Goal: Task Accomplishment & Management: Complete application form

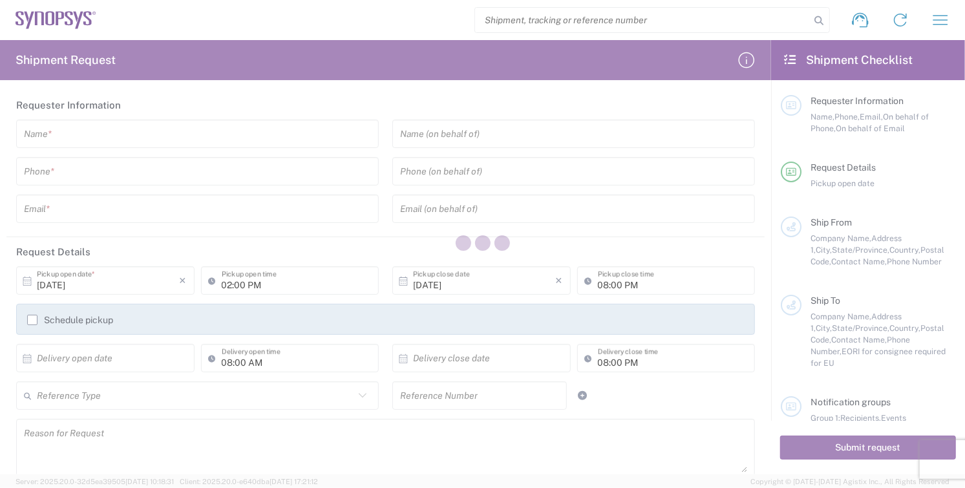
type input "[GEOGRAPHIC_DATA]"
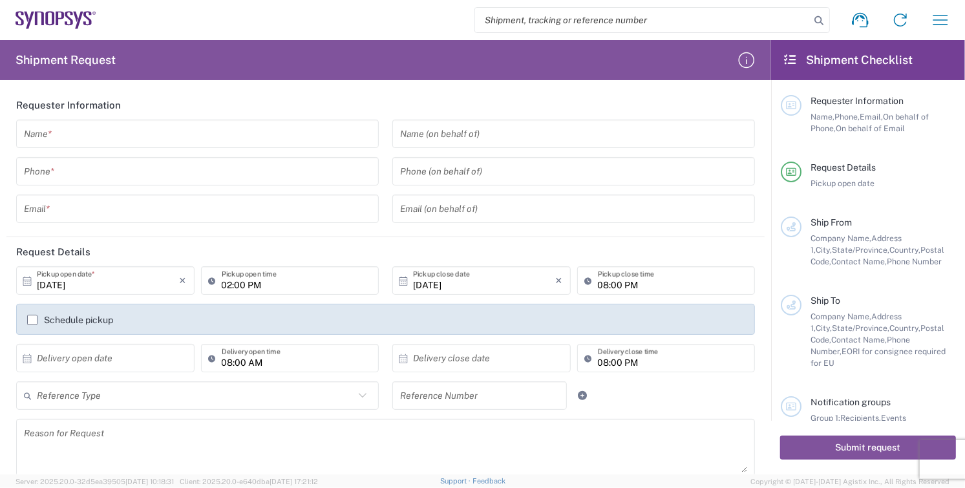
click at [98, 139] on input "text" at bounding box center [197, 134] width 347 height 23
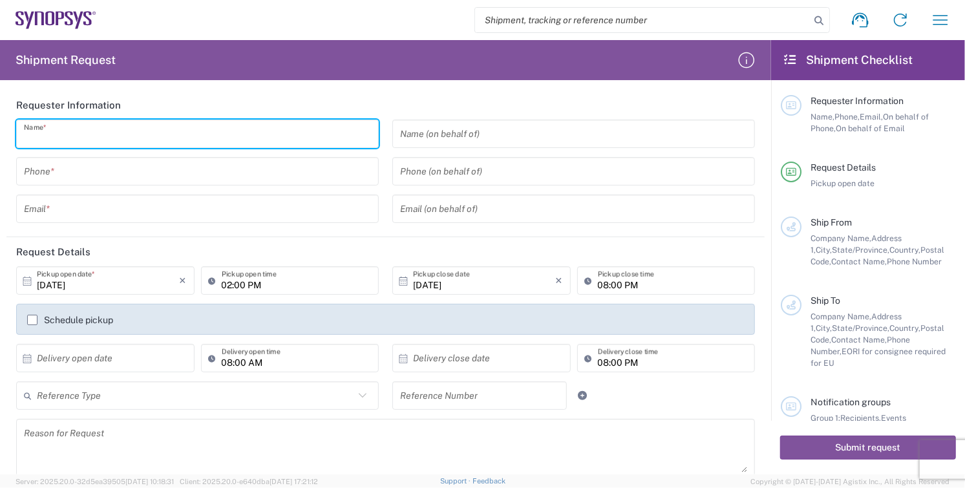
click at [81, 134] on input "text" at bounding box center [197, 134] width 347 height 23
type input "[PERSON_NAME]"
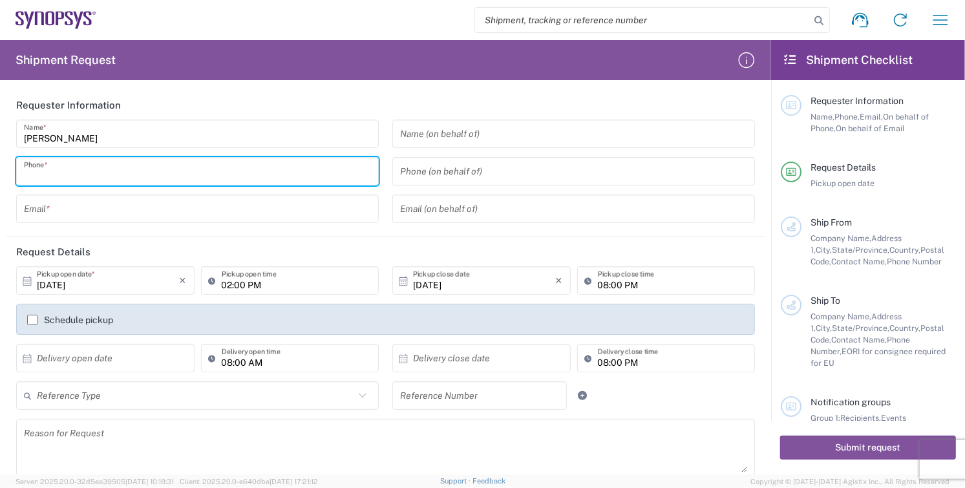
click at [155, 169] on input "tel" at bounding box center [197, 171] width 347 height 23
type input "8585762600"
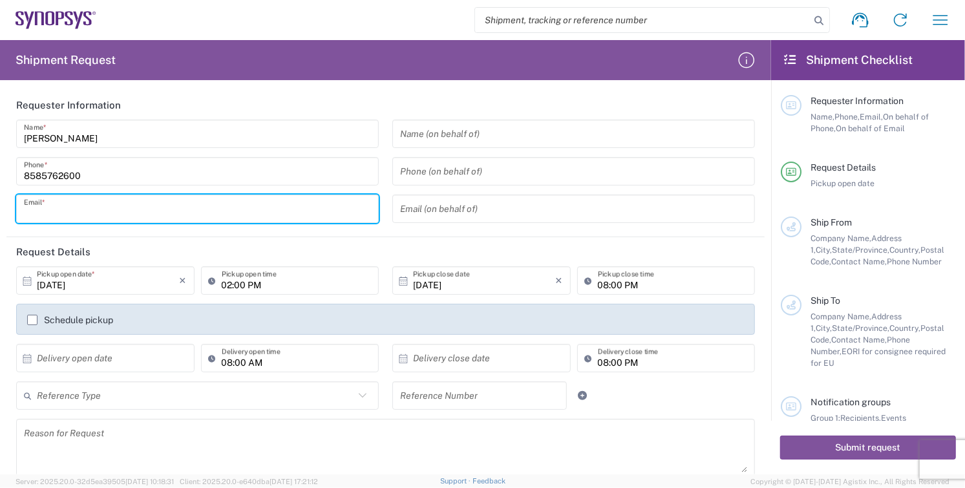
click at [131, 217] on input "text" at bounding box center [197, 209] width 347 height 23
type input "[EMAIL_ADDRESS][DOMAIN_NAME]"
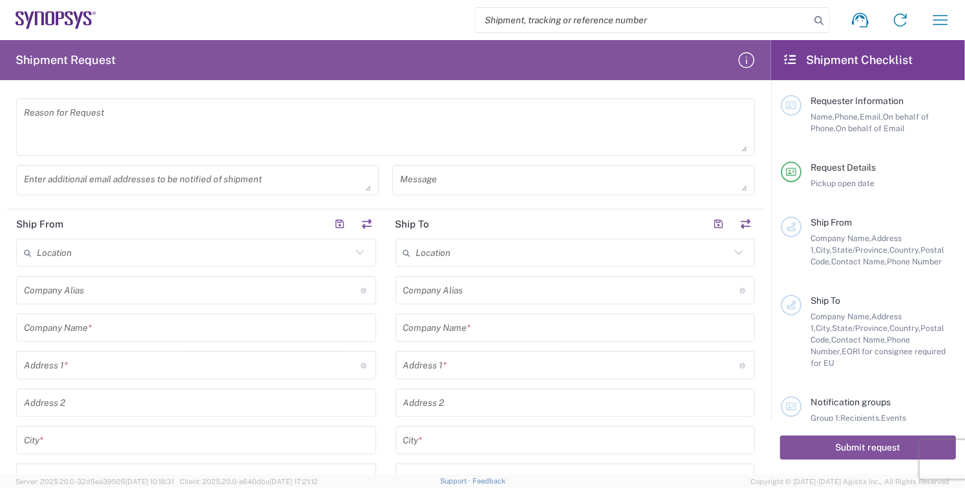
scroll to position [431, 0]
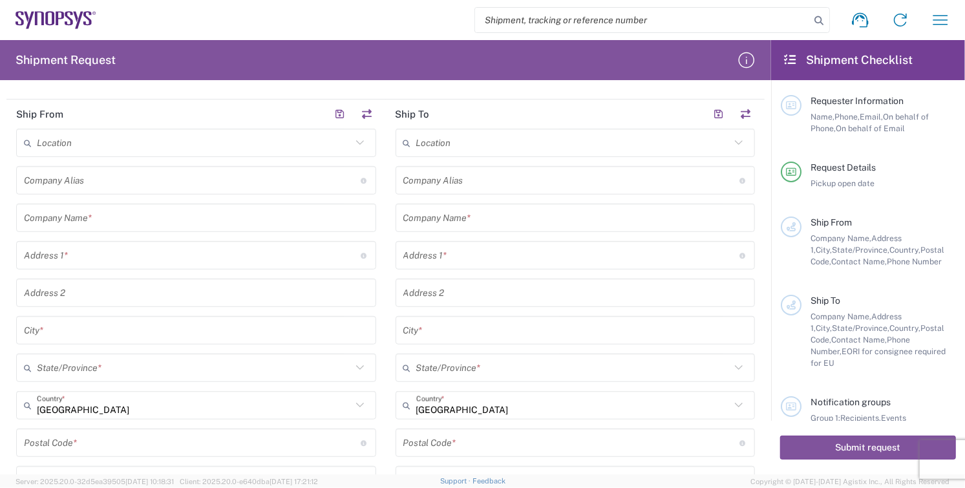
click at [133, 226] on input "text" at bounding box center [196, 218] width 345 height 23
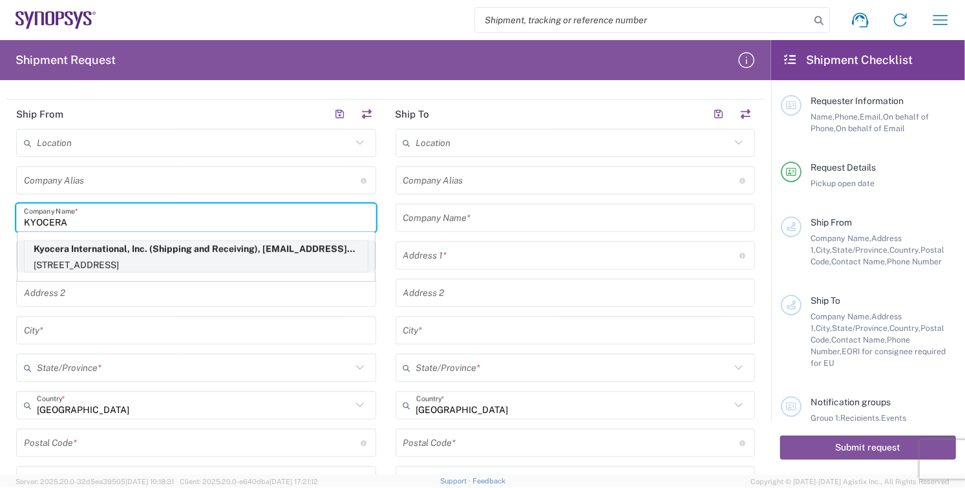
type input "KYOCERA"
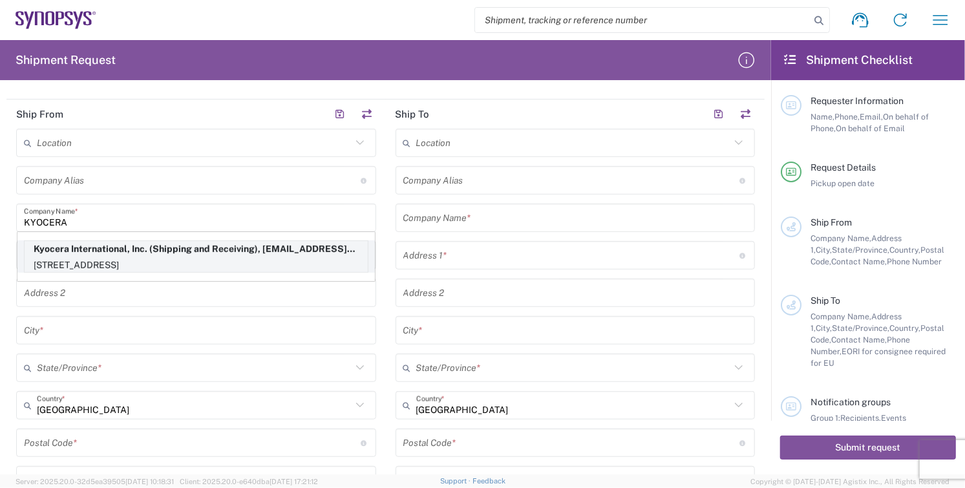
click at [66, 261] on p "[STREET_ADDRESS]" at bounding box center [196, 265] width 343 height 16
type input "Kyocera"
type input "Kyocera International, Inc."
type input "[STREET_ADDRESS]"
type input "[GEOGRAPHIC_DATA]"
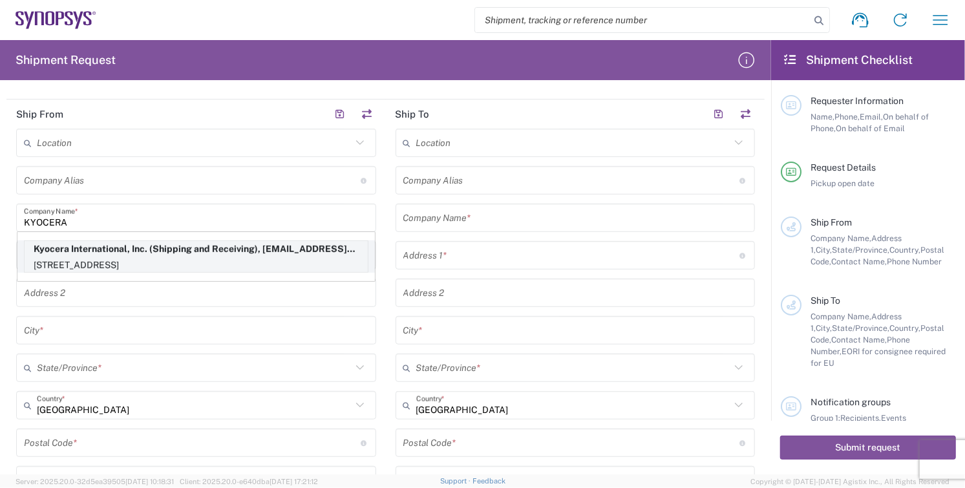
type input "[US_STATE]"
type input "92123"
type input "Shipping and Receiving"
type input "8585762600"
type input "[EMAIL_ADDRESS][DOMAIN_NAME]"
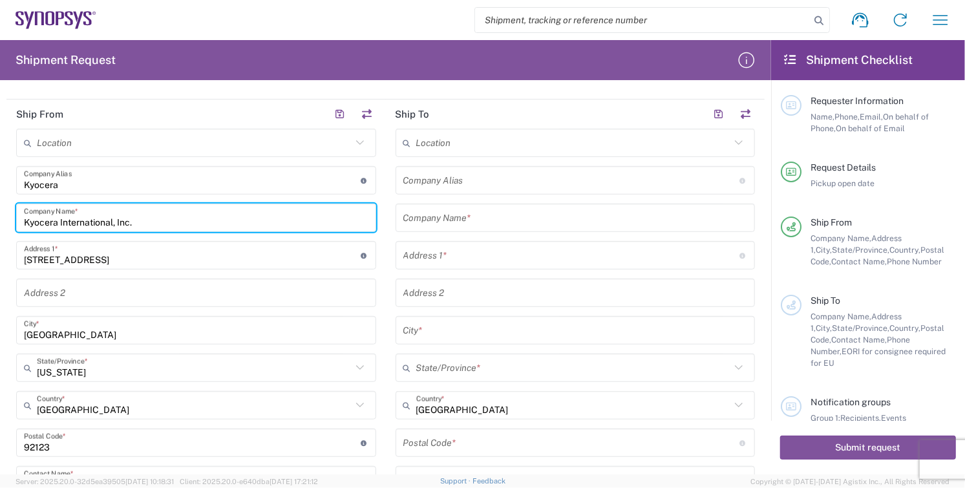
click at [535, 214] on input "text" at bounding box center [575, 218] width 345 height 23
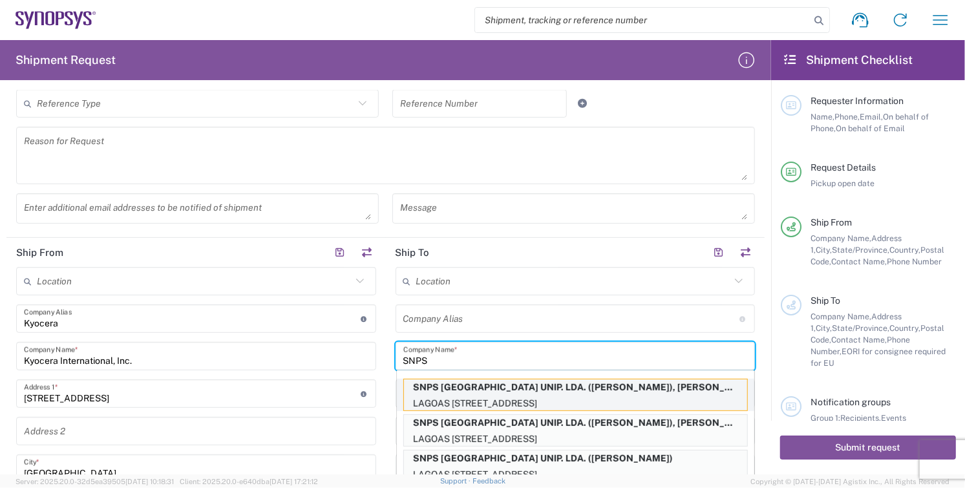
scroll to position [287, 0]
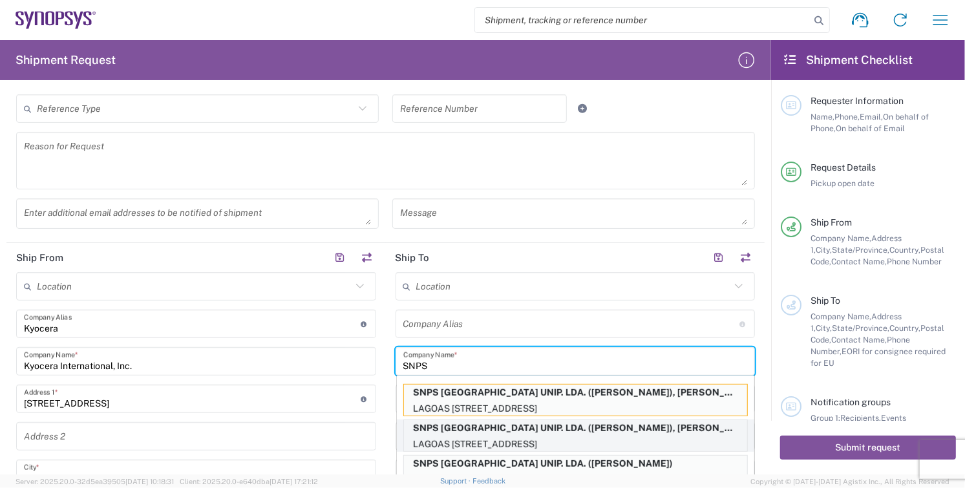
type input "SNPS"
click at [641, 432] on p "SNPS [GEOGRAPHIC_DATA] UNIP. LDA. ([PERSON_NAME]), [PERSON_NAME][EMAIL_ADDRESS]…" at bounding box center [575, 428] width 343 height 16
type input "SNPS [GEOGRAPHIC_DATA] UNIP. LDA. 2"
type input "SNPS [GEOGRAPHIC_DATA] UNIP. LDA."
type input "[GEOGRAPHIC_DATA] EDIFICIO 4 PISO 2"
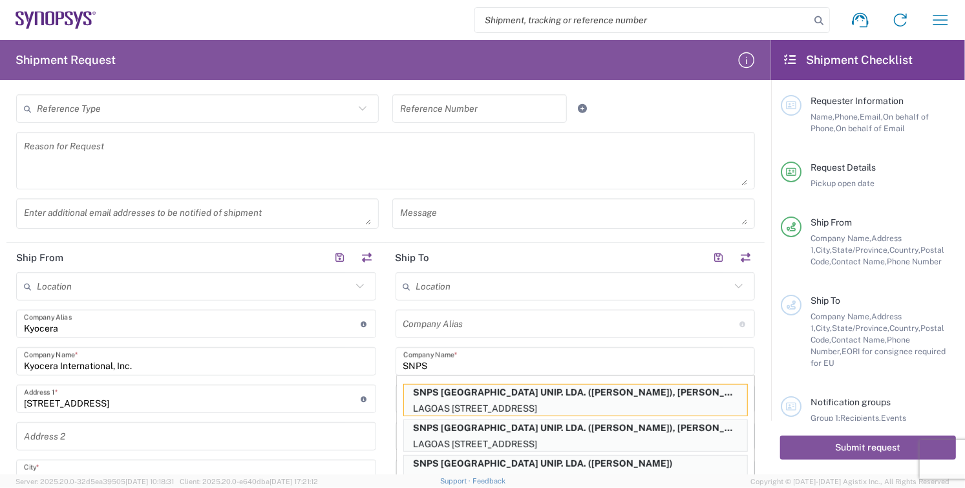
type input "[GEOGRAPHIC_DATA]"
type input "2740-267"
type input "[PERSON_NAME]"
type input "351210440240"
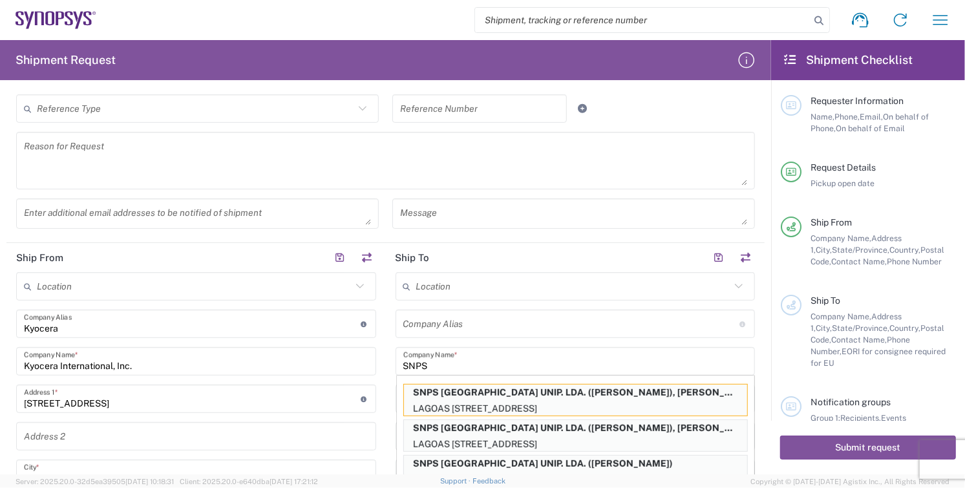
type input "[PERSON_NAME][EMAIL_ADDRESS][PERSON_NAME][DOMAIN_NAME]"
click at [641, 432] on input "text" at bounding box center [575, 436] width 345 height 23
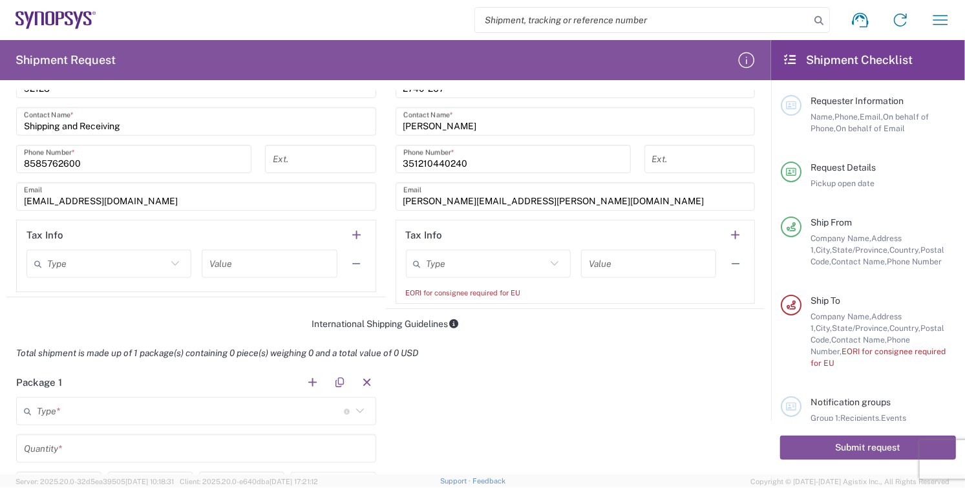
scroll to position [790, 0]
click at [518, 290] on div "EORI for consignee required for EU" at bounding box center [575, 292] width 339 height 12
click at [546, 256] on icon at bounding box center [554, 263] width 17 height 17
drag, startPoint x: 449, startPoint y: 314, endPoint x: 474, endPoint y: 308, distance: 26.0
click at [450, 314] on span "EORI" at bounding box center [481, 311] width 160 height 20
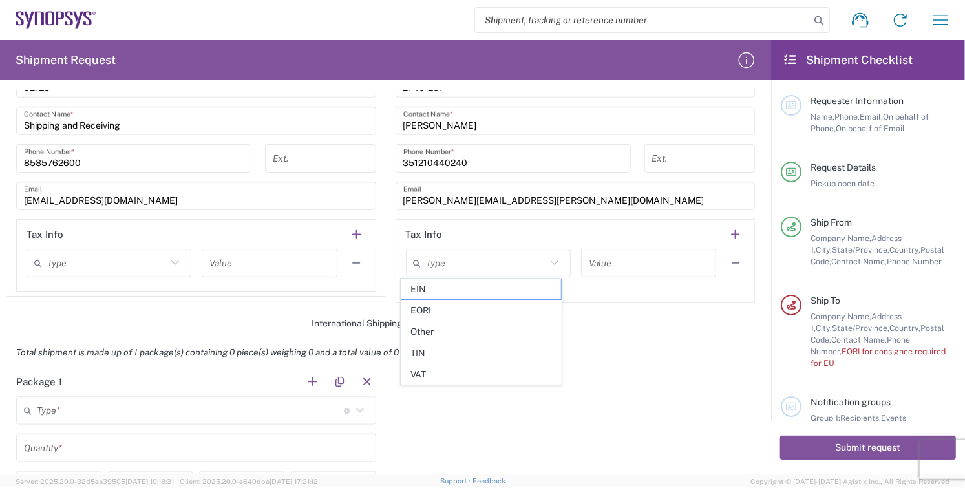
type input "EORI"
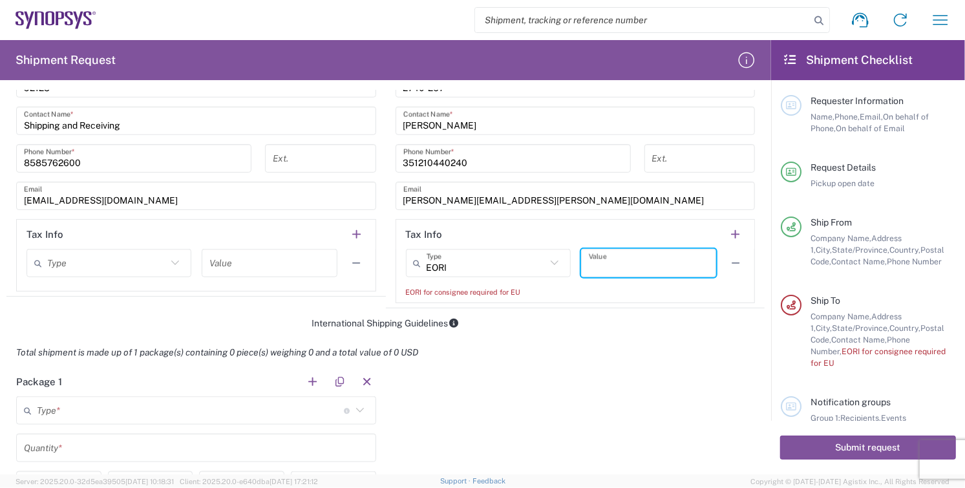
click at [629, 261] on input "text" at bounding box center [649, 263] width 120 height 23
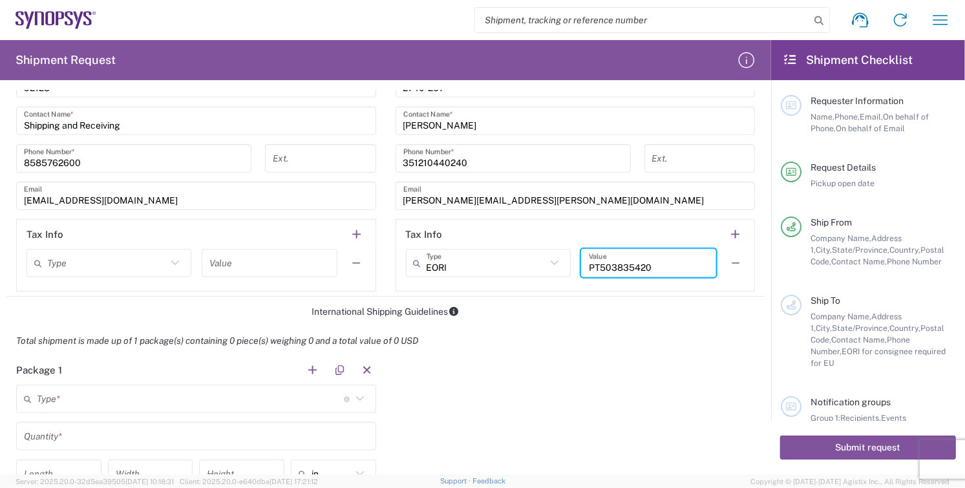
scroll to position [862, 0]
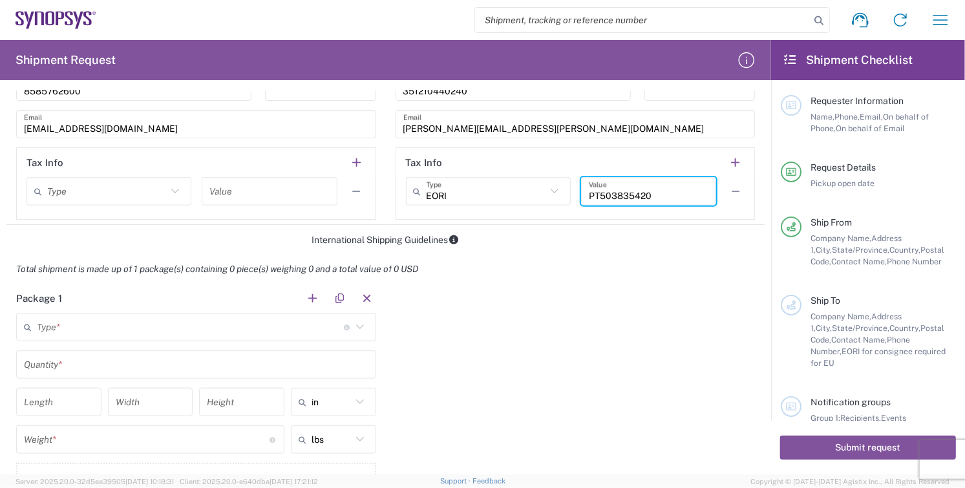
type input "PT503835420"
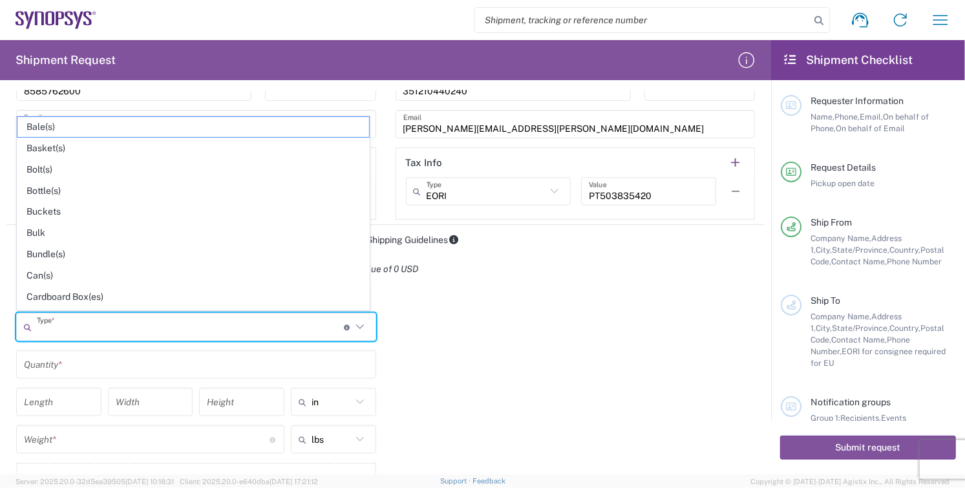
click at [92, 325] on input "text" at bounding box center [190, 327] width 307 height 23
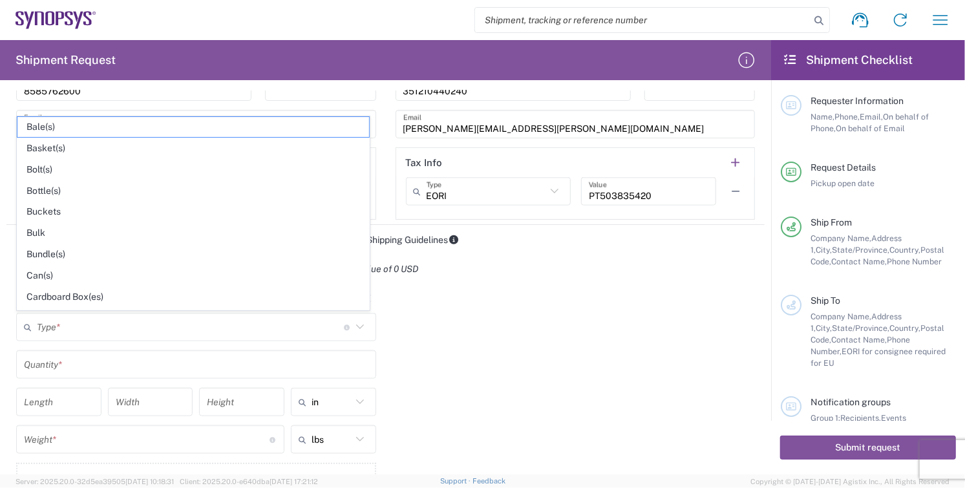
drag, startPoint x: 83, startPoint y: 290, endPoint x: 84, endPoint y: 301, distance: 11.1
click at [83, 288] on span "Cardboard Box(es)" at bounding box center [193, 297] width 352 height 20
type input "Cardboard Box(es)"
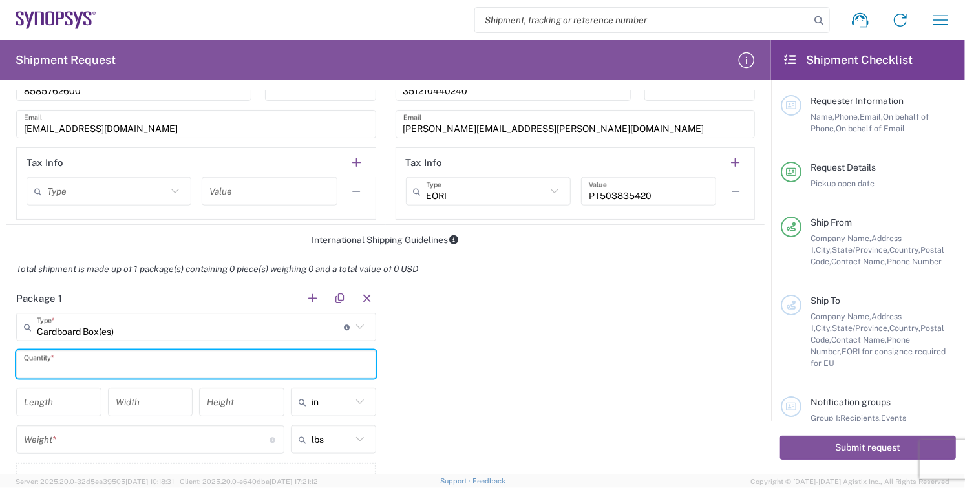
click at [72, 363] on input "text" at bounding box center [196, 365] width 345 height 23
type input "1"
click at [57, 401] on input "number" at bounding box center [59, 402] width 70 height 23
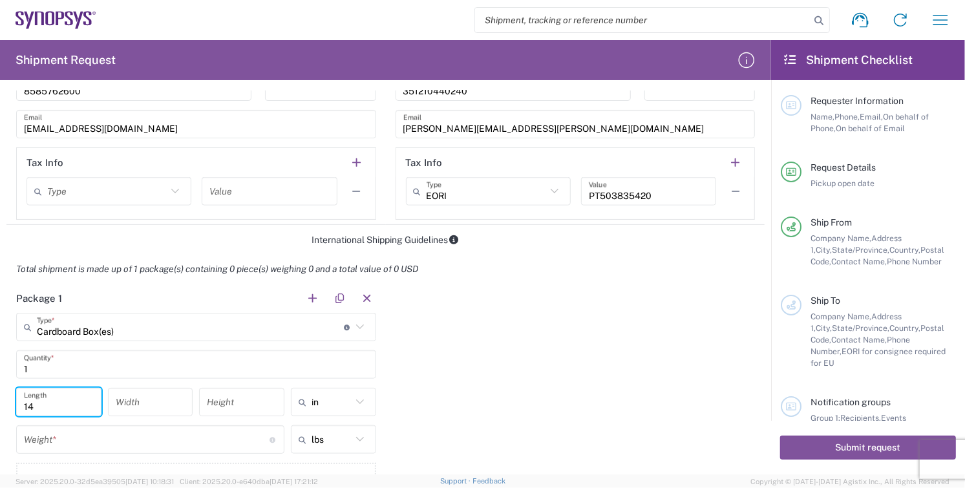
type input "14"
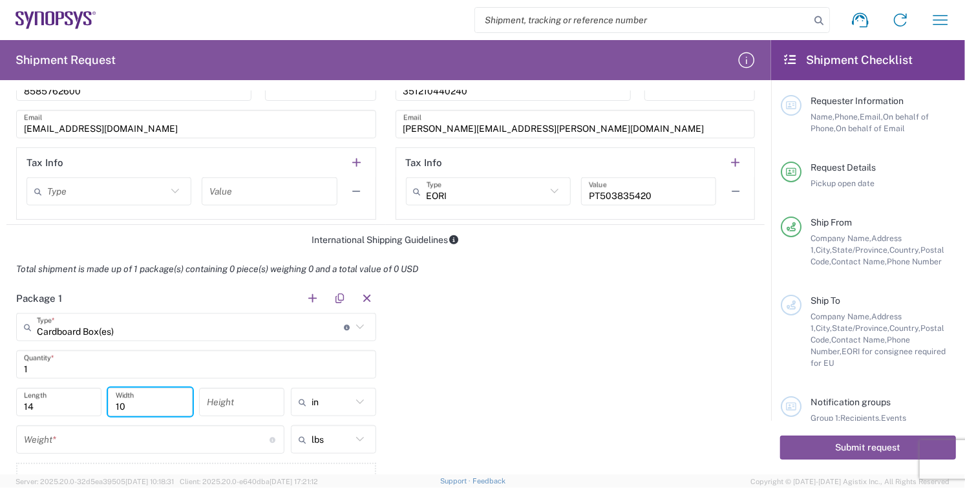
type input "10"
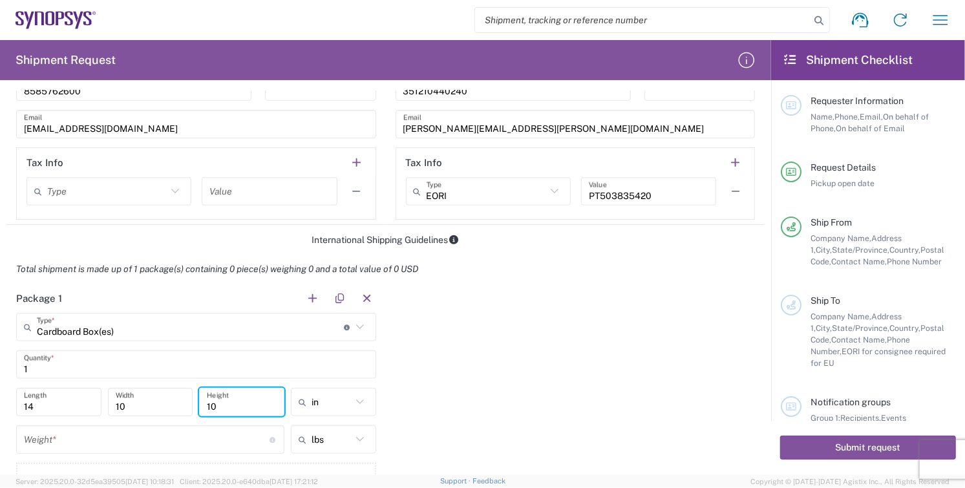
type input "10"
click at [69, 433] on input "number" at bounding box center [147, 440] width 246 height 23
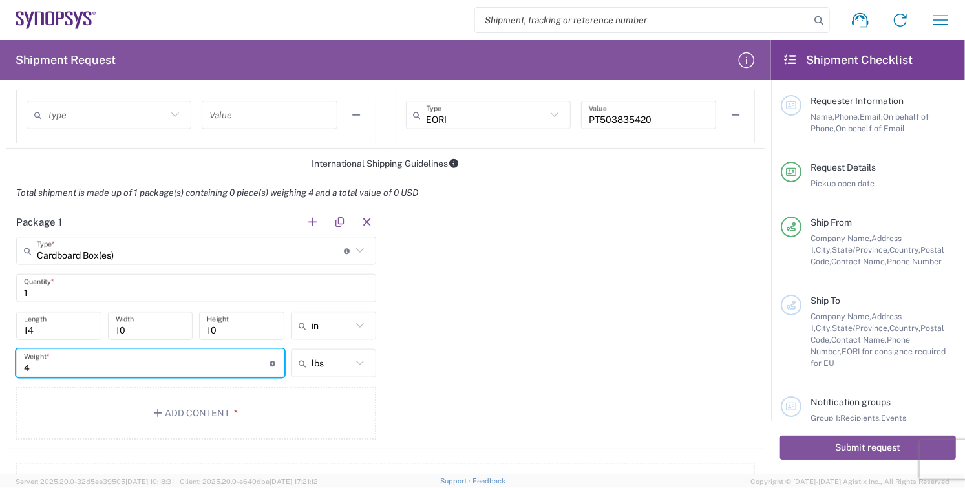
scroll to position [1077, 0]
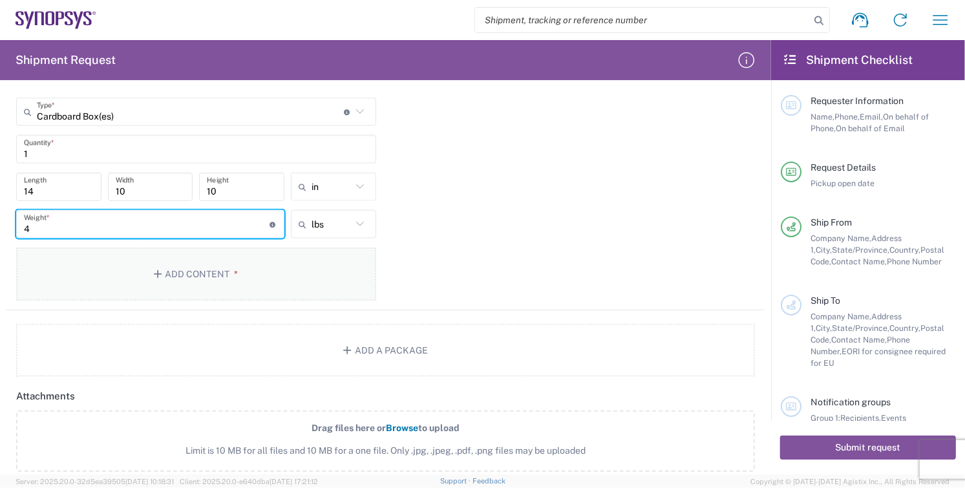
type input "4"
click at [199, 272] on button "Add Content *" at bounding box center [196, 274] width 360 height 53
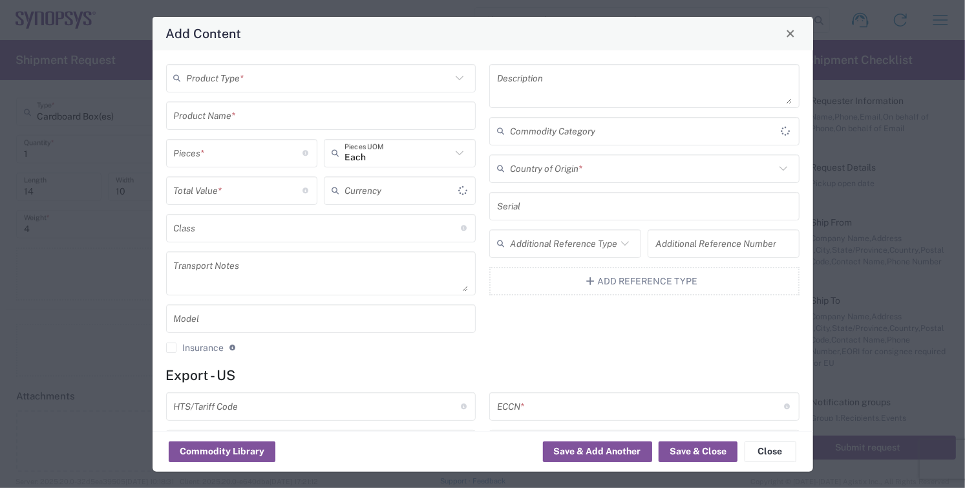
type input "US Dollar"
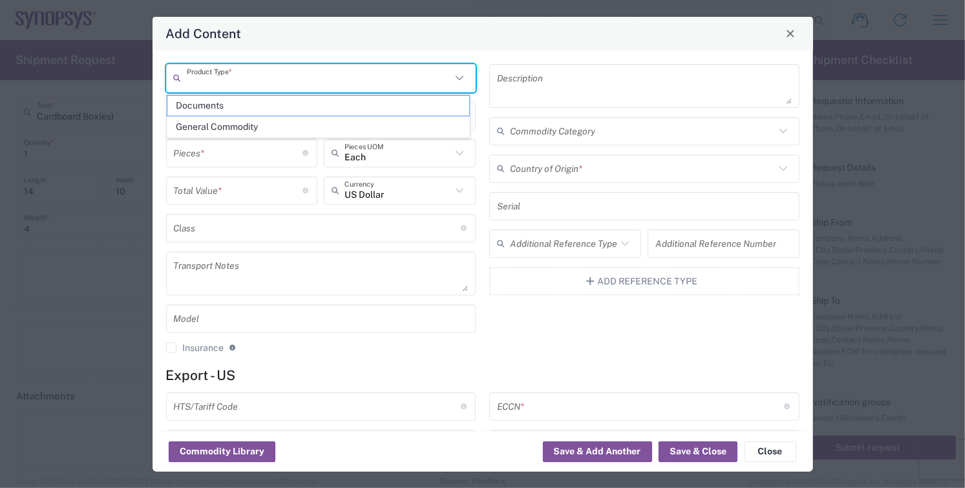
click at [255, 76] on input "text" at bounding box center [319, 78] width 265 height 23
click at [248, 131] on span "General Commodity" at bounding box center [318, 127] width 302 height 20
type input "General Commodity"
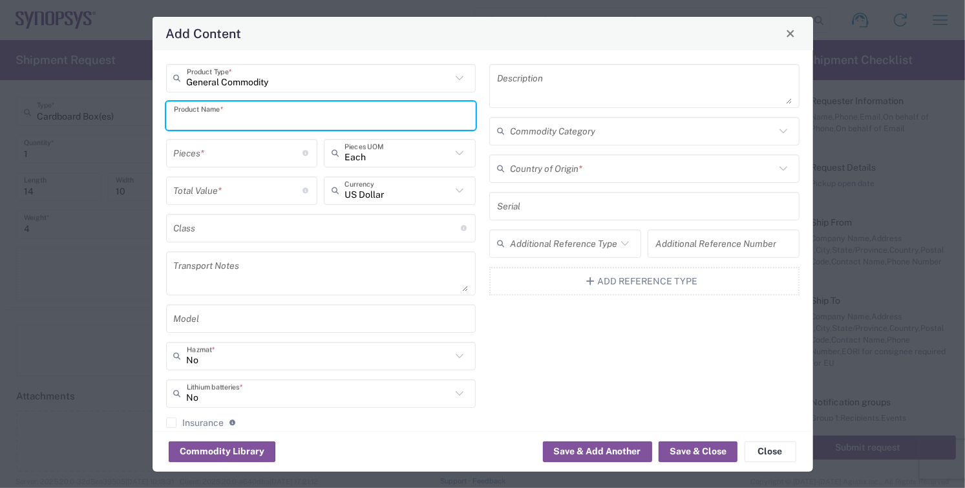
click at [248, 124] on input "text" at bounding box center [321, 115] width 295 height 23
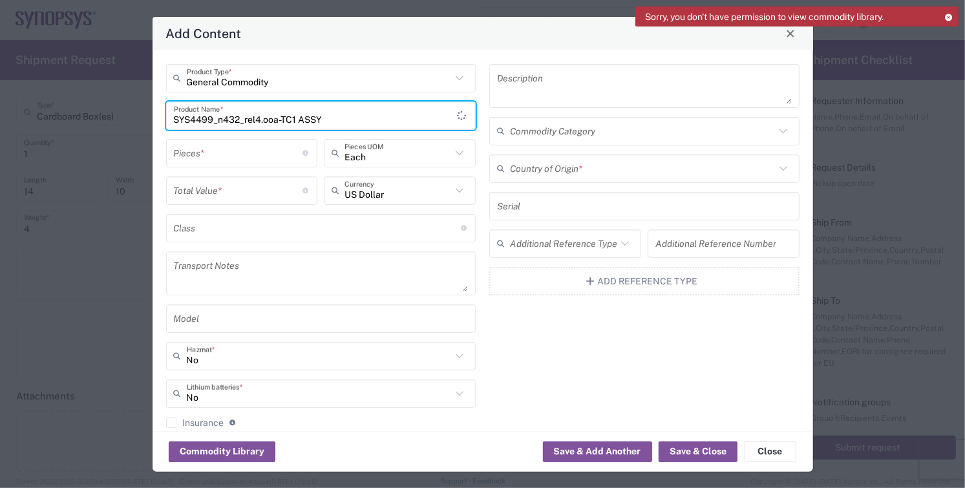
type input "SYS4499_n432_rel4.ooa-TC1 ASSY"
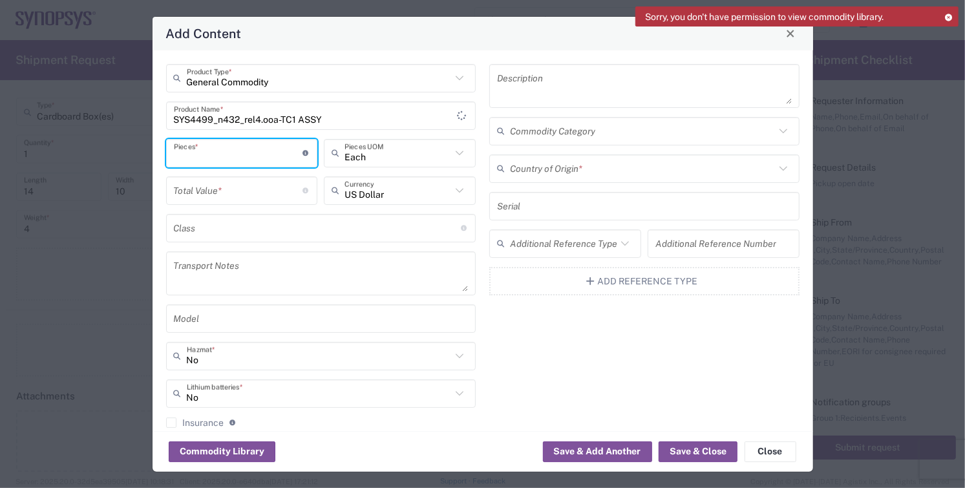
click at [234, 157] on input "number" at bounding box center [238, 153] width 129 height 23
type input "50"
click at [253, 202] on div "Total Value * Total value of all the pieces" at bounding box center [242, 190] width 152 height 28
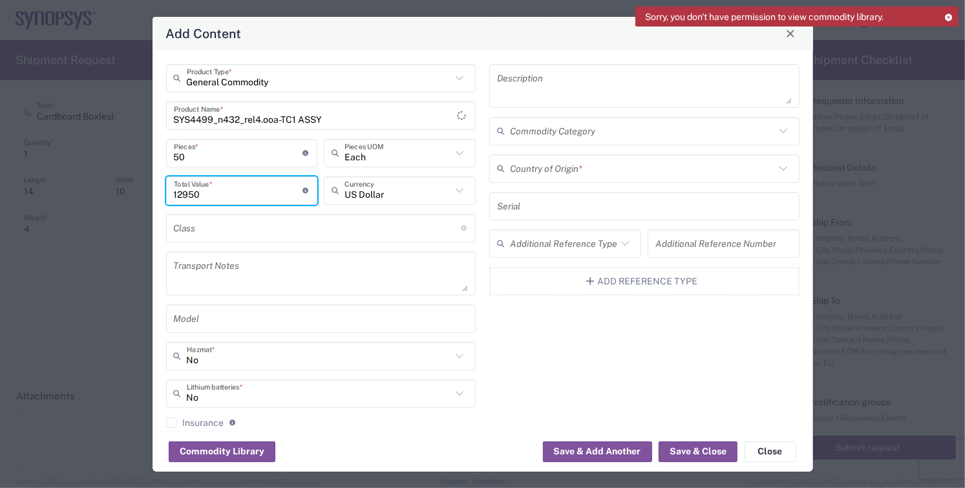
type input "12950"
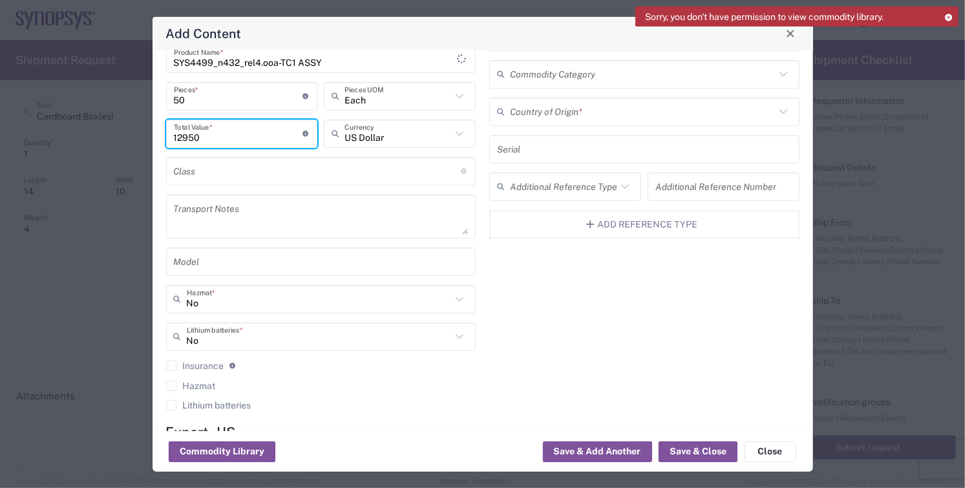
scroll to position [215, 0]
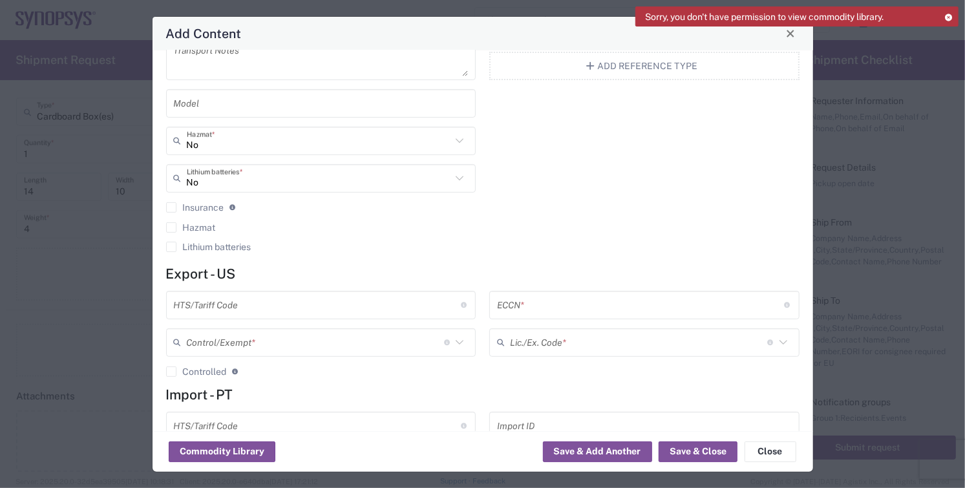
click at [286, 309] on input "text" at bounding box center [317, 305] width 287 height 23
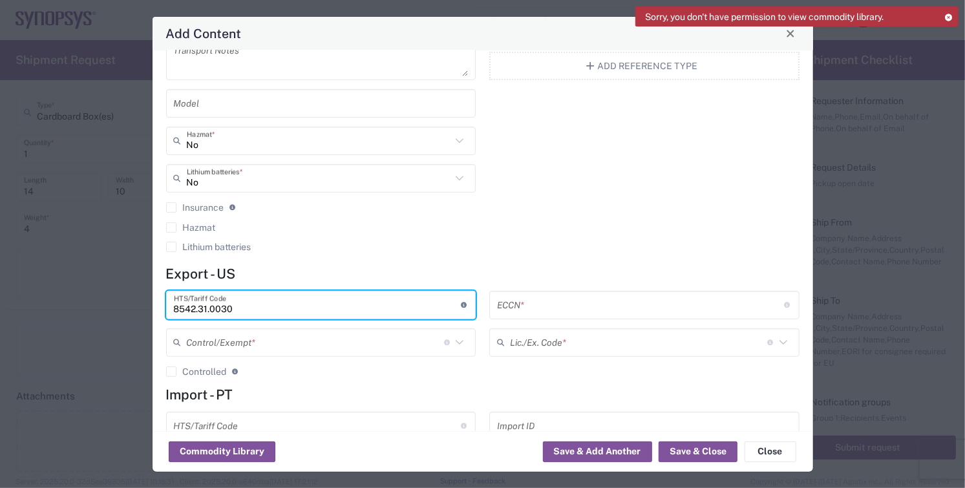
type input "8542.31.0030"
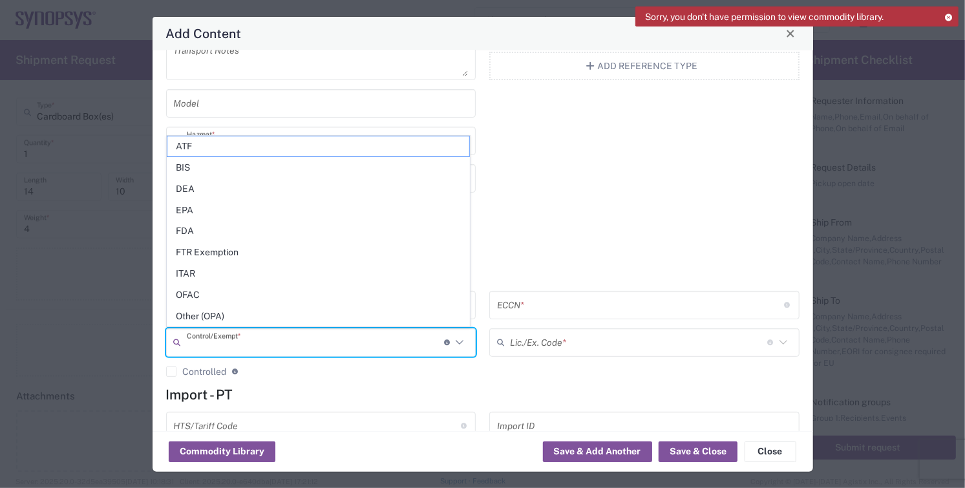
click at [269, 346] on input "text" at bounding box center [315, 342] width 257 height 23
click at [207, 167] on span "BIS" at bounding box center [318, 168] width 302 height 20
type input "BIS"
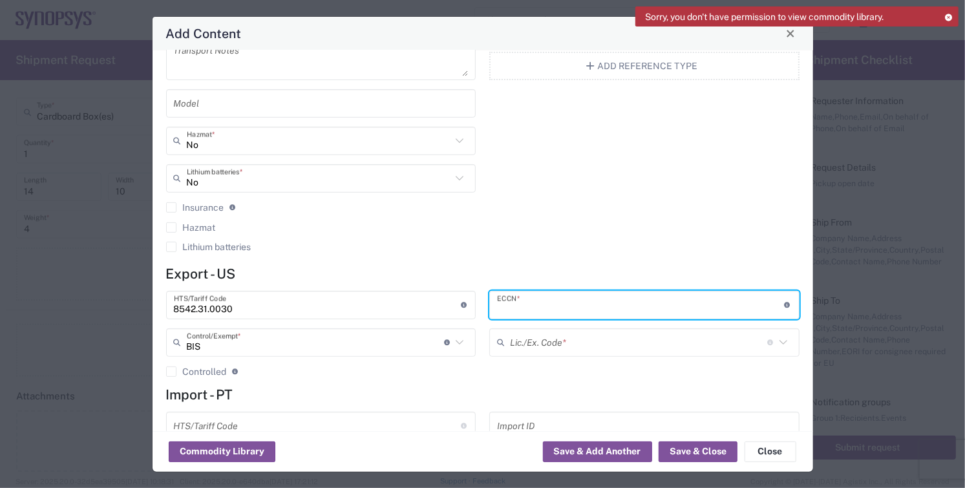
click at [570, 311] on input "text" at bounding box center [640, 305] width 287 height 23
type input "3A99.f.1"
click at [564, 345] on input "text" at bounding box center [638, 342] width 257 height 23
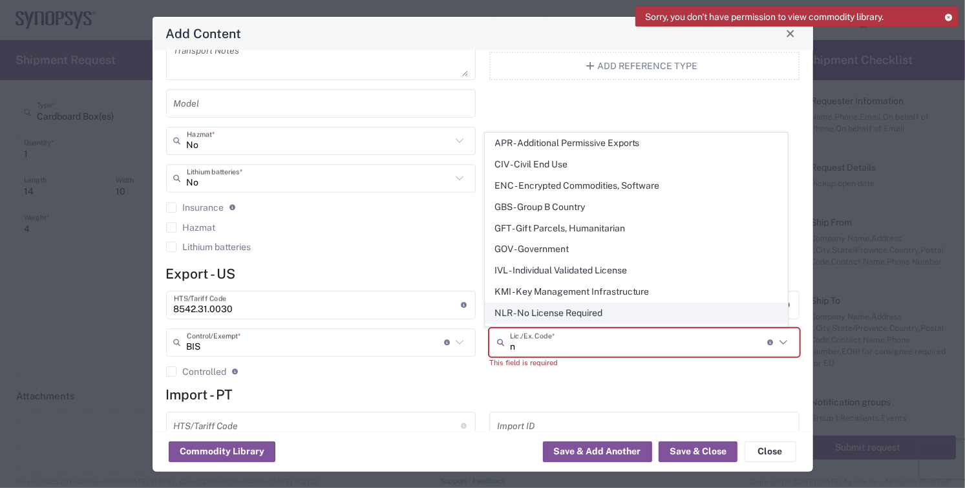
click at [564, 312] on span "NLR - No License Required" at bounding box center [637, 313] width 302 height 20
type input "NLR - No License Required"
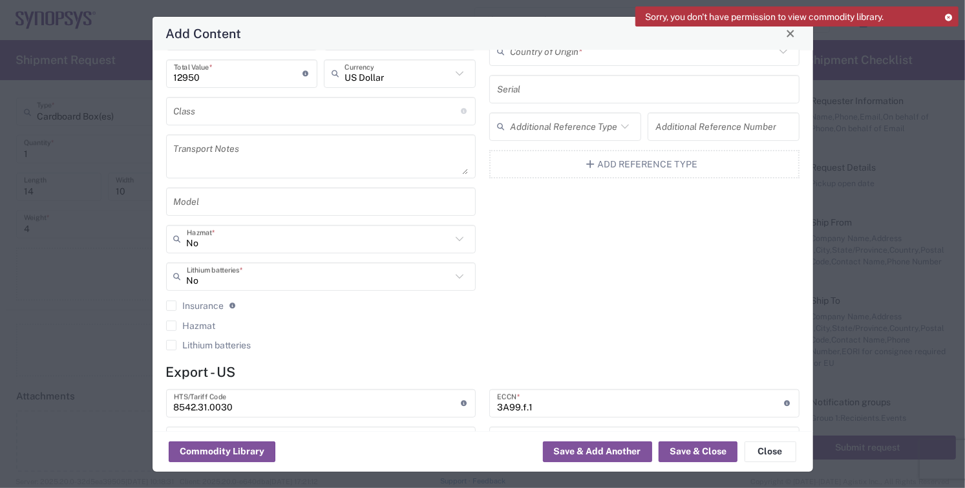
scroll to position [0, 0]
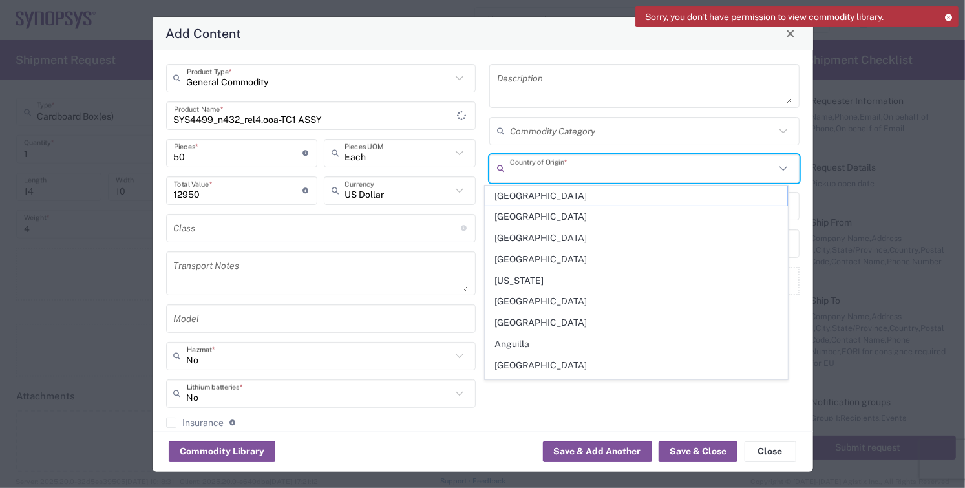
click at [577, 169] on input "text" at bounding box center [642, 168] width 265 height 23
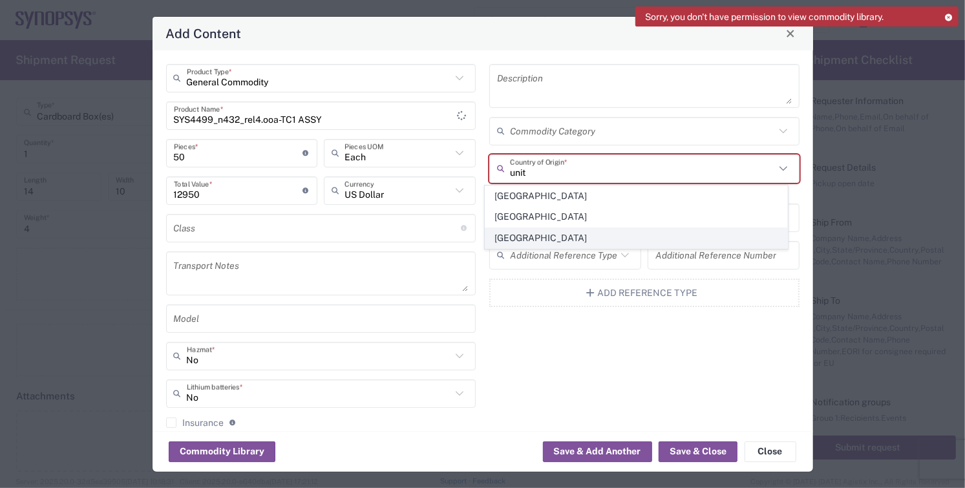
click at [517, 235] on span "[GEOGRAPHIC_DATA]" at bounding box center [637, 238] width 302 height 20
type input "[GEOGRAPHIC_DATA]"
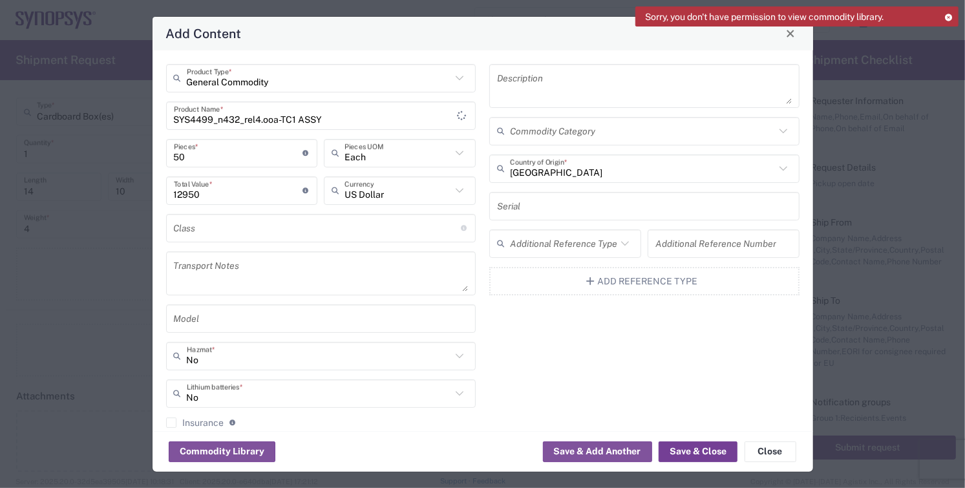
click at [712, 449] on button "Save & Close" at bounding box center [698, 452] width 79 height 21
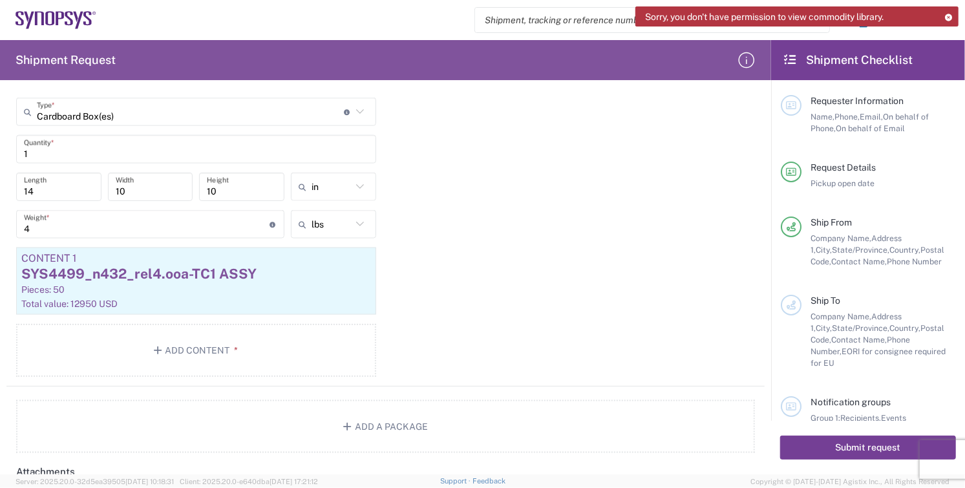
click at [842, 445] on button "Submit request" at bounding box center [868, 448] width 176 height 24
